Goal: Share content

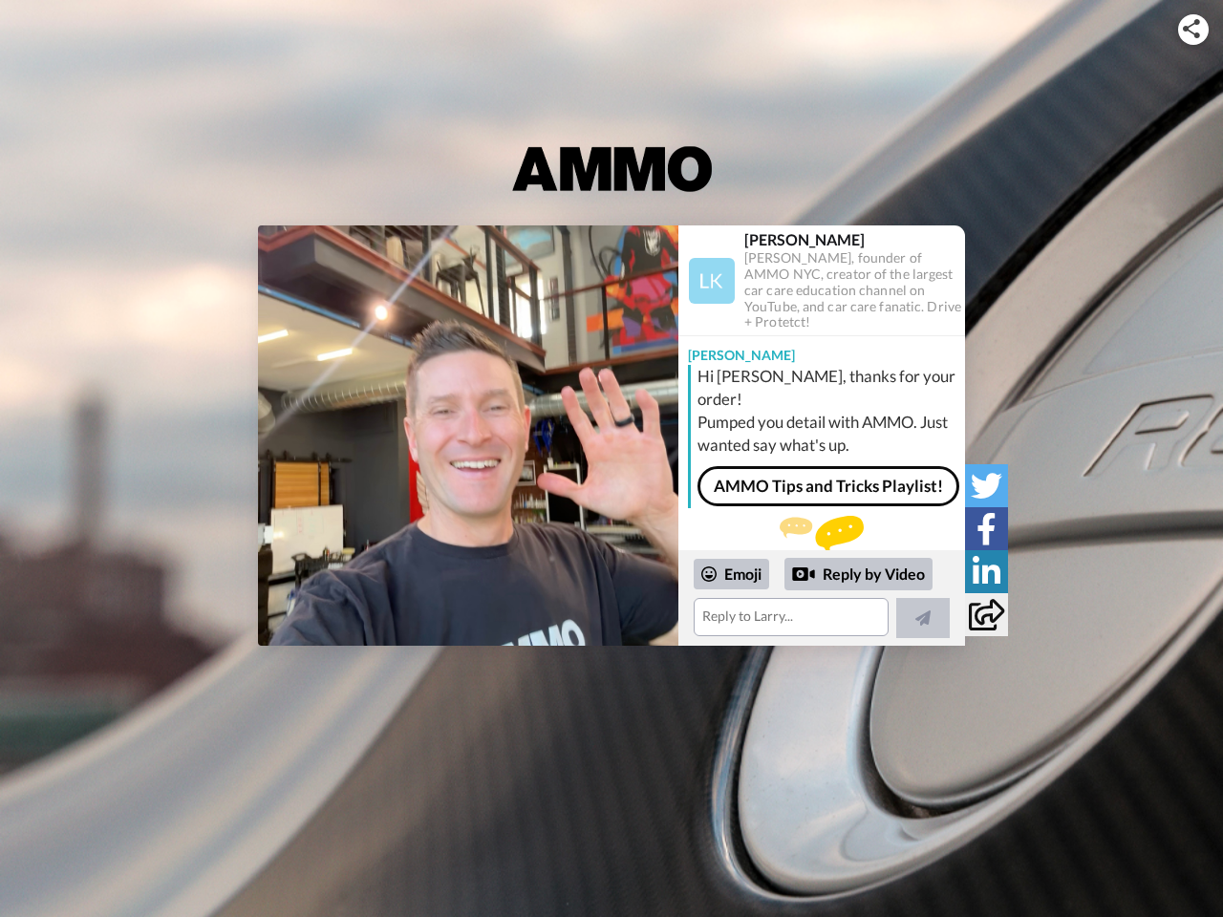
click at [1193, 29] on img at bounding box center [1190, 28] width 17 height 19
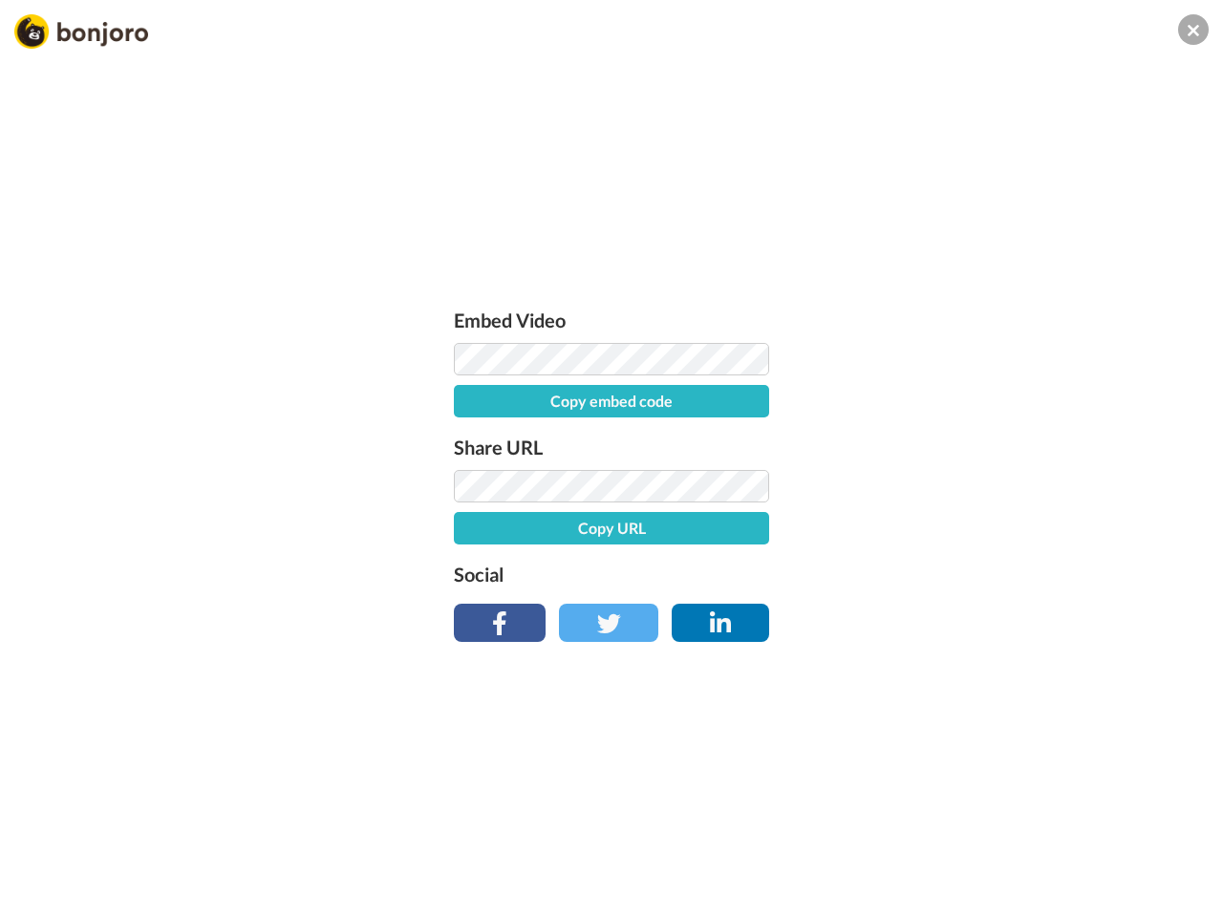
click at [468, 436] on label "Share URL" at bounding box center [611, 447] width 315 height 31
click at [821, 598] on div "Embed Video Copy embed code Share URL Copy URL Social" at bounding box center [611, 561] width 1223 height 917
click at [732, 574] on label "Social" at bounding box center [611, 574] width 315 height 31
click at [859, 574] on div "Embed Video Copy embed code Share URL Copy URL Social" at bounding box center [611, 561] width 1223 height 917
click at [923, 618] on div "Embed Video Copy embed code Share URL Copy URL Social" at bounding box center [611, 561] width 1223 height 917
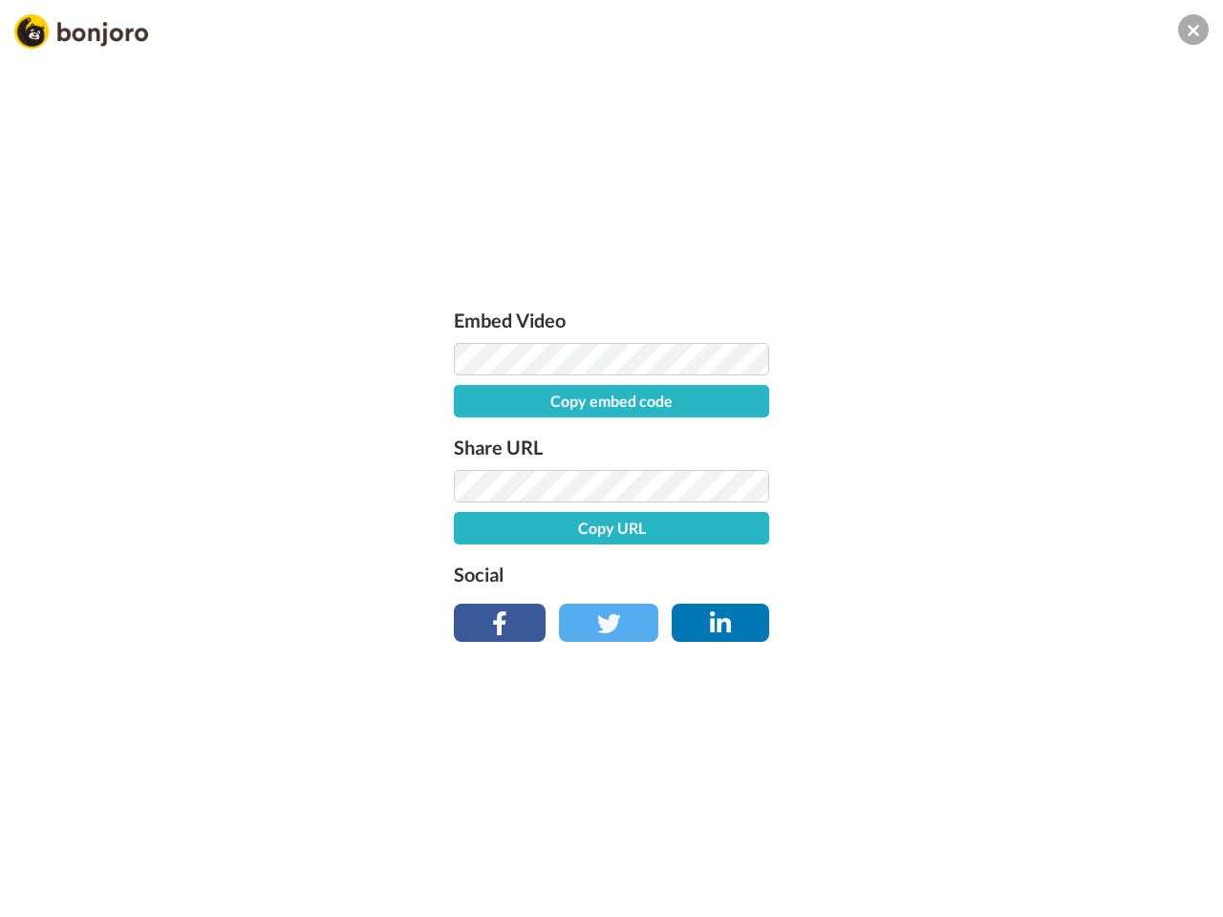
click at [986, 485] on div "Embed Video Copy embed code Share URL Copy URL Social" at bounding box center [611, 561] width 1223 height 917
click at [986, 528] on div "Embed Video Copy embed code Share URL Copy URL Social" at bounding box center [611, 561] width 1223 height 917
click at [986, 571] on div "Embed Video Copy embed code Share URL Copy URL Social" at bounding box center [611, 561] width 1223 height 917
click at [986, 614] on div "Embed Video Copy embed code Share URL Copy URL Social" at bounding box center [611, 561] width 1223 height 917
